Goal: Feedback & Contribution: Submit feedback/report problem

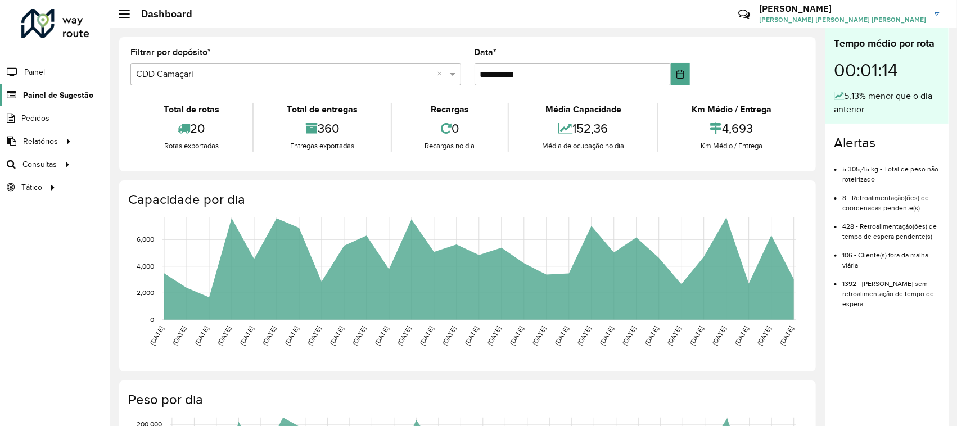
click at [82, 93] on span "Painel de Sugestão" at bounding box center [58, 95] width 70 height 12
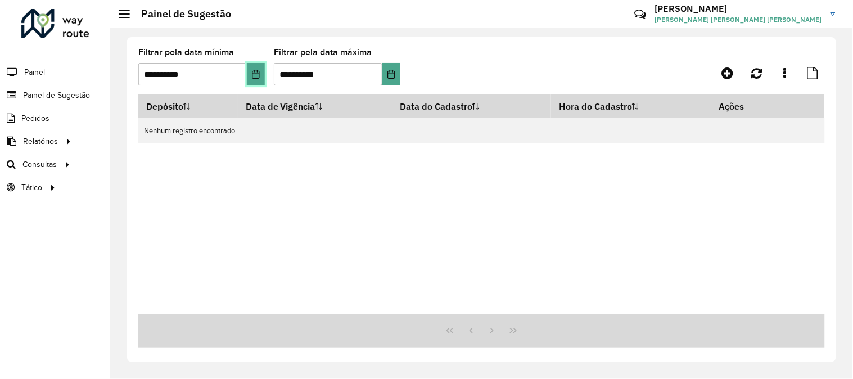
click at [254, 77] on icon "Choose Date" at bounding box center [255, 74] width 9 height 9
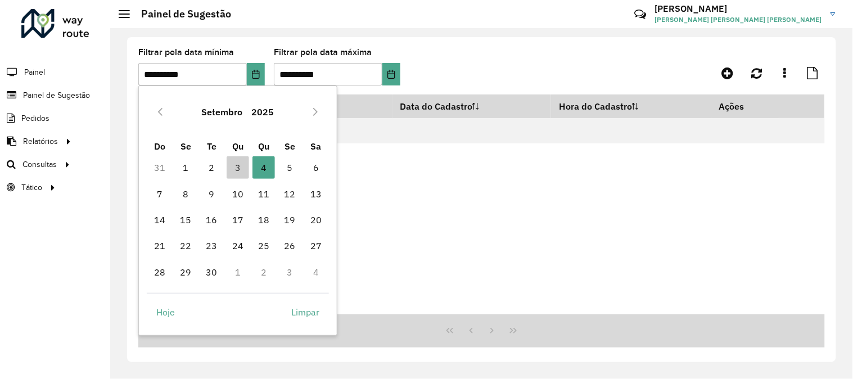
click at [231, 181] on td "10" at bounding box center [238, 194] width 26 height 26
click at [239, 173] on span "3" at bounding box center [238, 167] width 23 height 23
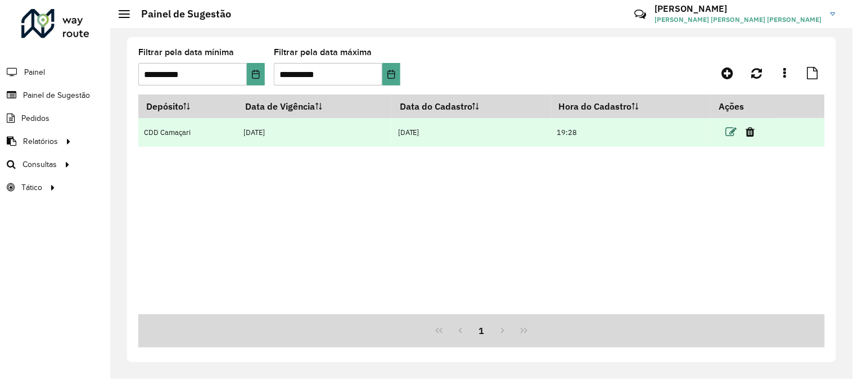
click at [729, 132] on icon at bounding box center [731, 132] width 11 height 11
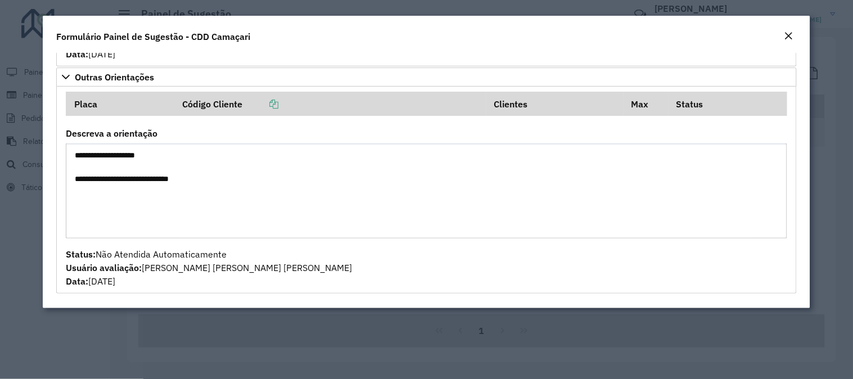
scroll to position [761, 0]
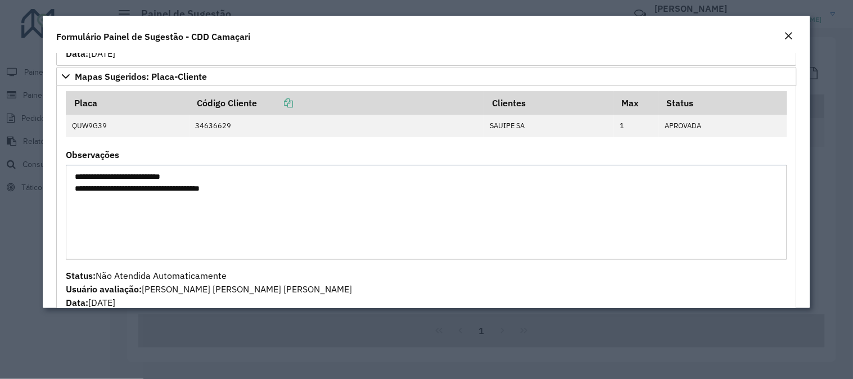
click at [791, 35] on em "Close" at bounding box center [789, 36] width 9 height 9
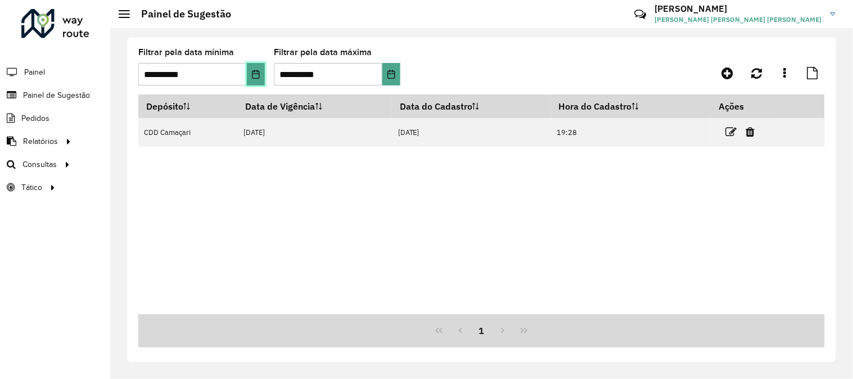
click at [263, 66] on button "Choose Date" at bounding box center [256, 74] width 18 height 23
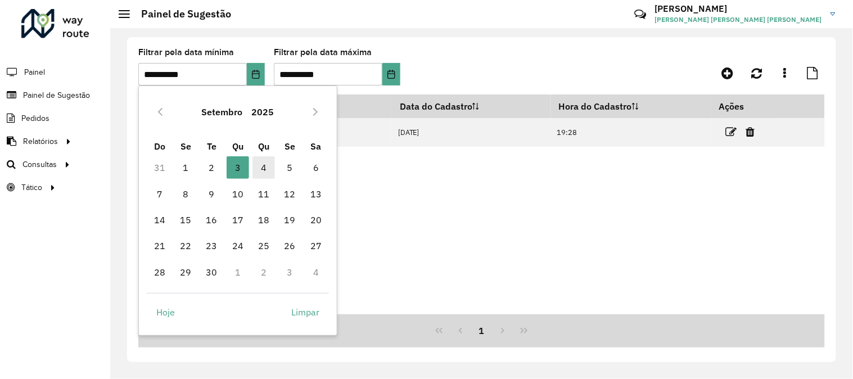
click at [275, 172] on span "4" at bounding box center [264, 167] width 23 height 23
type input "**********"
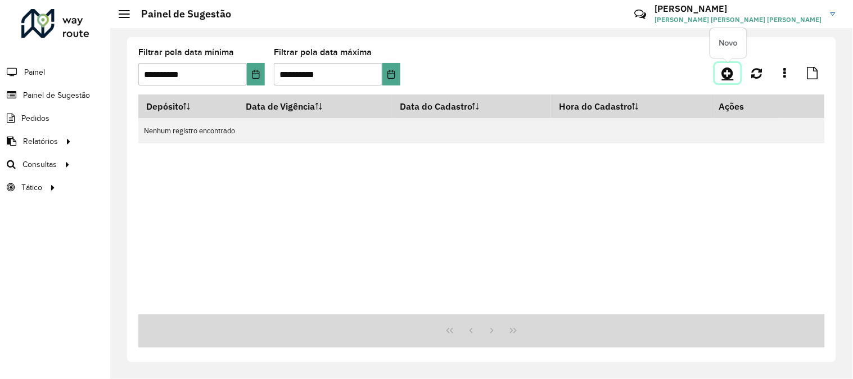
click at [730, 74] on icon at bounding box center [728, 73] width 12 height 14
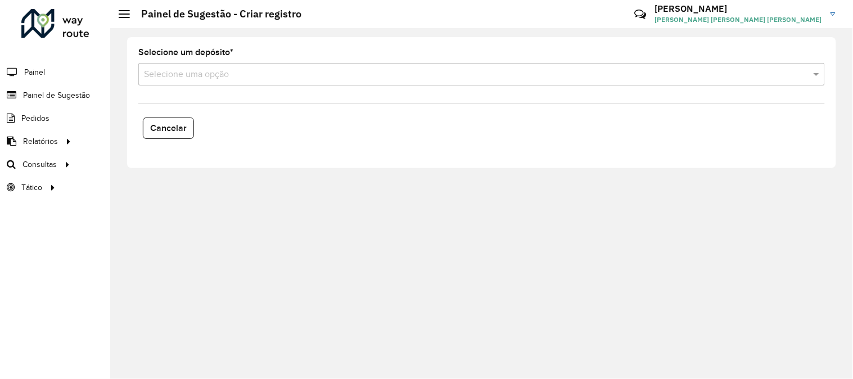
click at [250, 81] on div "Selecione uma opção" at bounding box center [481, 74] width 687 height 23
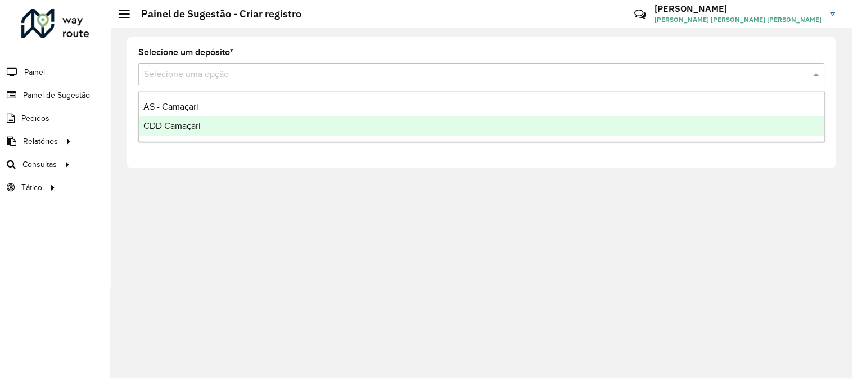
click at [244, 125] on div "CDD Camaçari" at bounding box center [482, 125] width 686 height 19
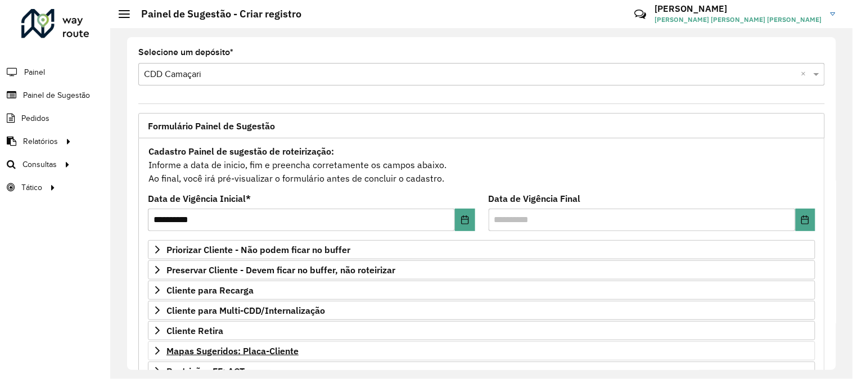
scroll to position [183, 0]
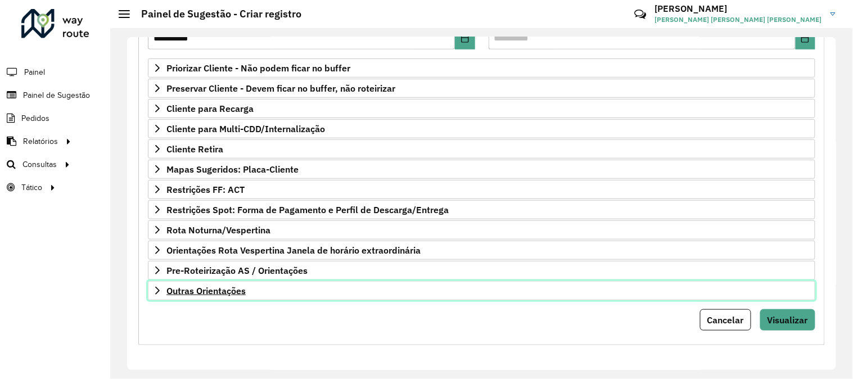
click at [237, 286] on span "Outras Orientações" at bounding box center [206, 290] width 79 height 9
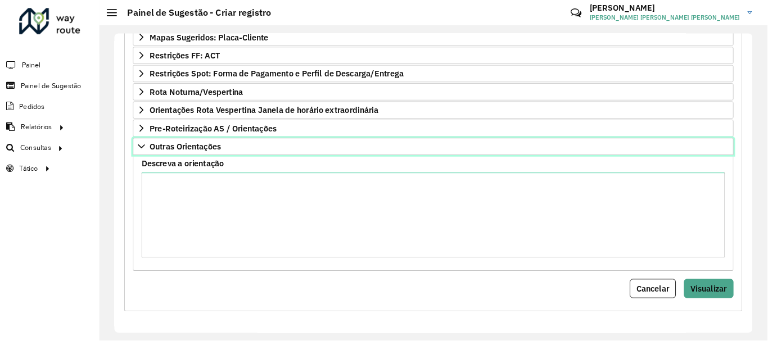
scroll to position [312, 0]
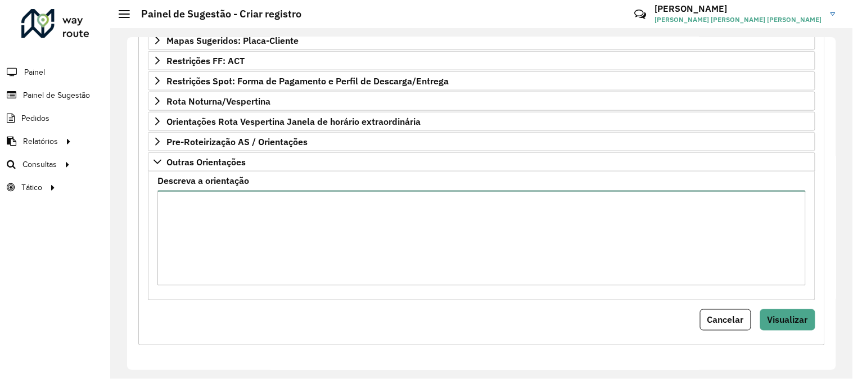
click at [267, 222] on textarea "Descreva a orientação" at bounding box center [482, 238] width 649 height 95
paste textarea "****"
paste textarea "**********"
type textarea "**********"
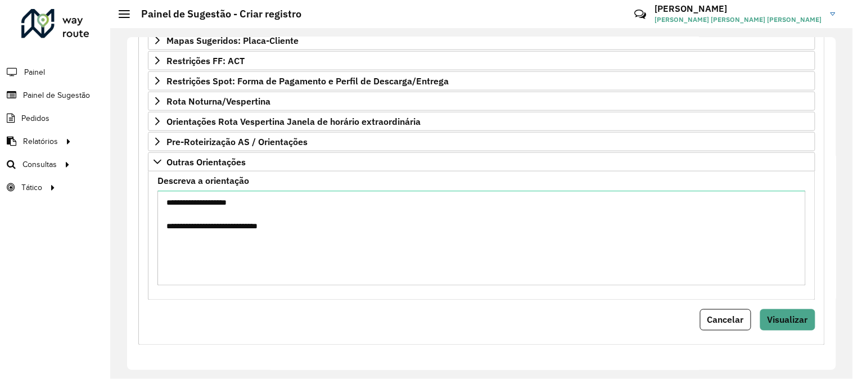
click at [751, 323] on div "Cancelar" at bounding box center [728, 319] width 56 height 21
click at [768, 322] on span "Visualizar" at bounding box center [788, 319] width 41 height 11
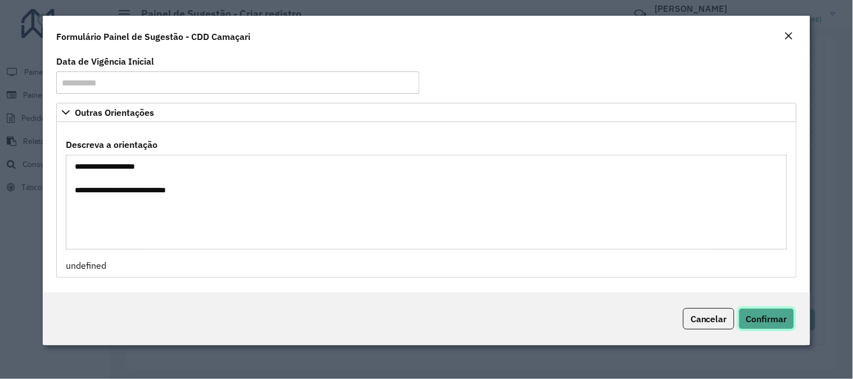
click at [775, 318] on span "Confirmar" at bounding box center [767, 318] width 41 height 11
